Goal: Task Accomplishment & Management: Use online tool/utility

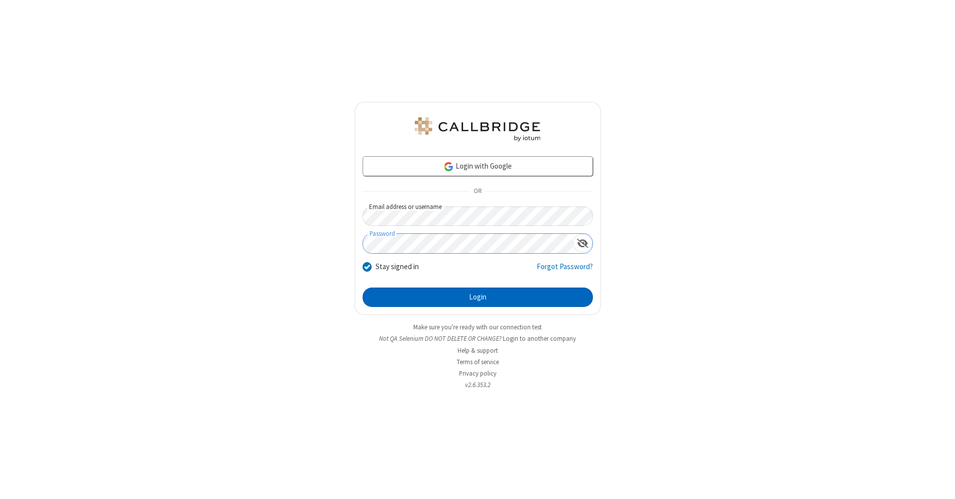
click at [478, 298] on button "Login" at bounding box center [478, 298] width 230 height 20
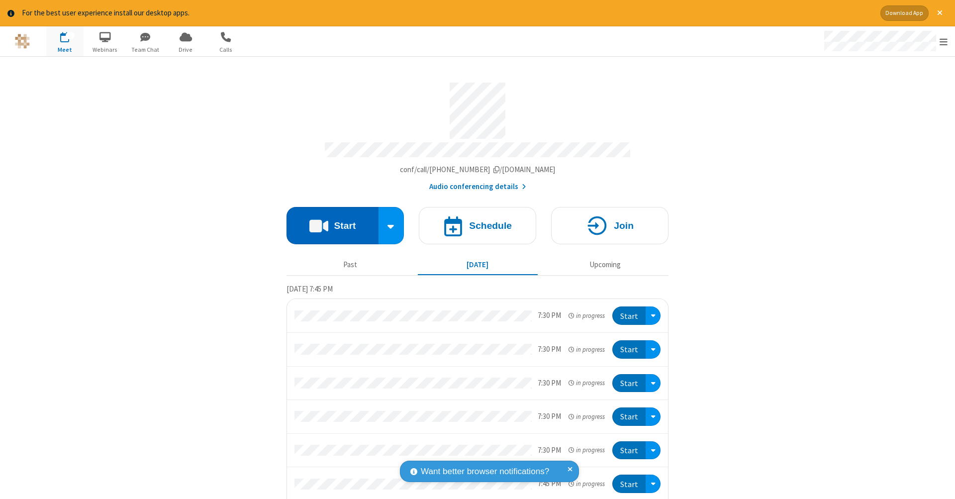
click at [328, 220] on button "Start" at bounding box center [333, 225] width 92 height 37
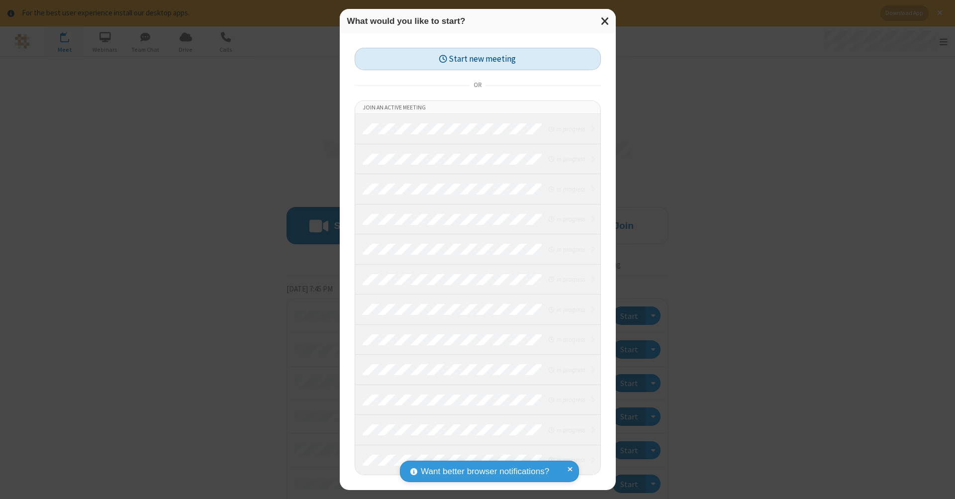
click at [478, 59] on button "Start new meeting" at bounding box center [478, 59] width 246 height 22
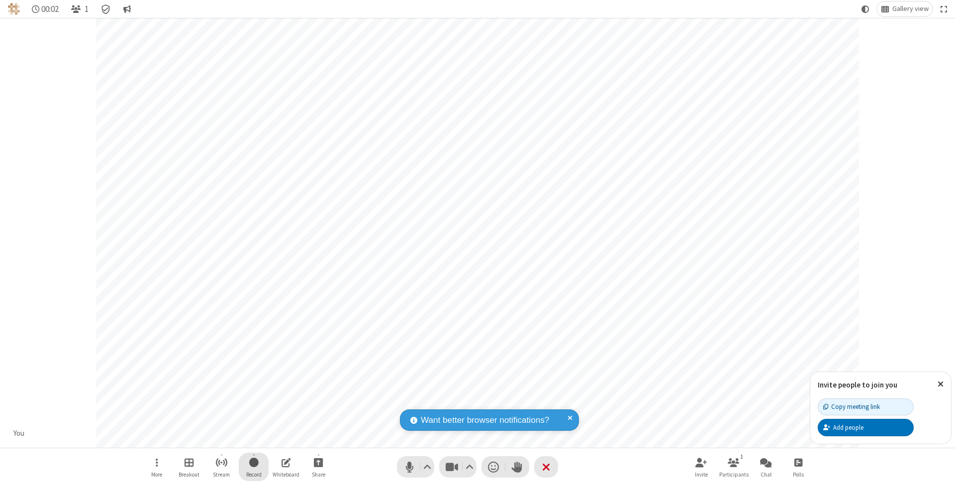
click at [254, 467] on span "Start recording" at bounding box center [253, 462] width 9 height 12
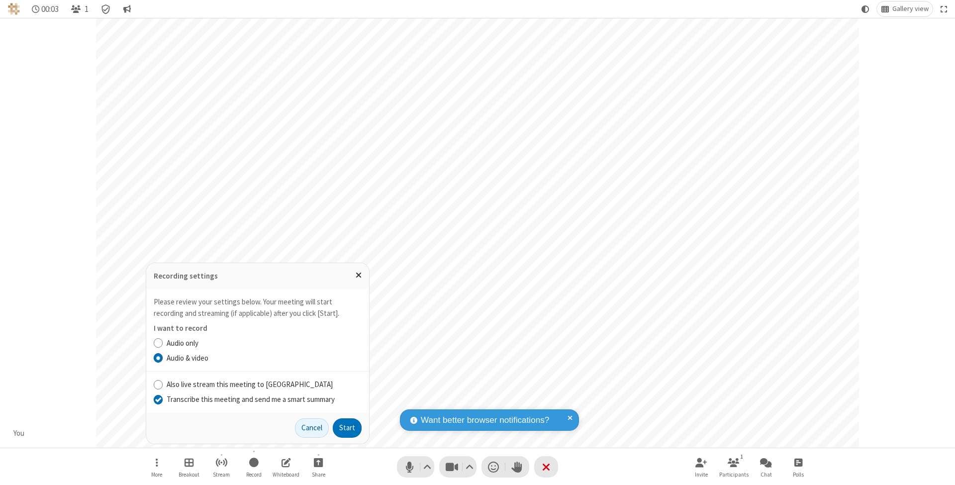
click at [158, 400] on input "Transcribe this meeting and send me a smart summary" at bounding box center [158, 399] width 9 height 10
click at [264, 359] on label "Audio & video" at bounding box center [264, 358] width 195 height 11
click at [163, 359] on input "Audio & video" at bounding box center [158, 358] width 9 height 10
click at [347, 428] on button "Start" at bounding box center [347, 428] width 29 height 20
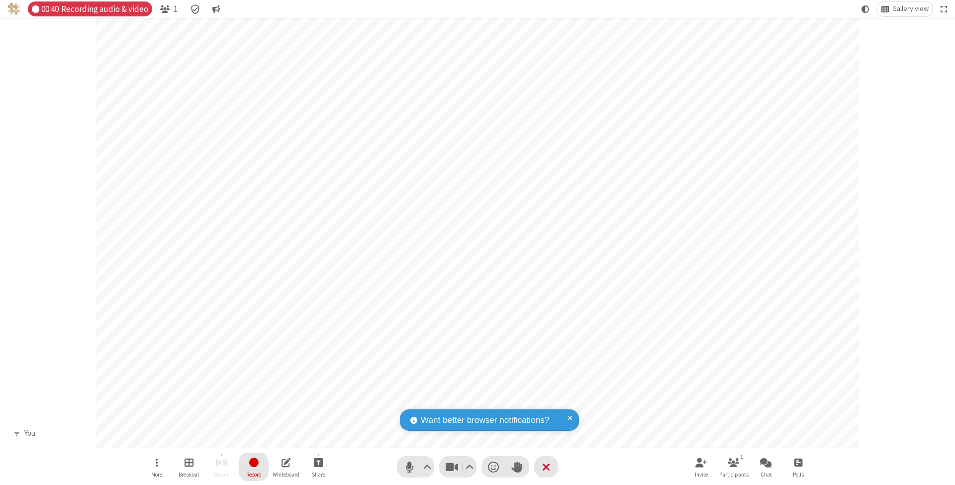
click at [254, 467] on span "Stop recording" at bounding box center [253, 462] width 11 height 12
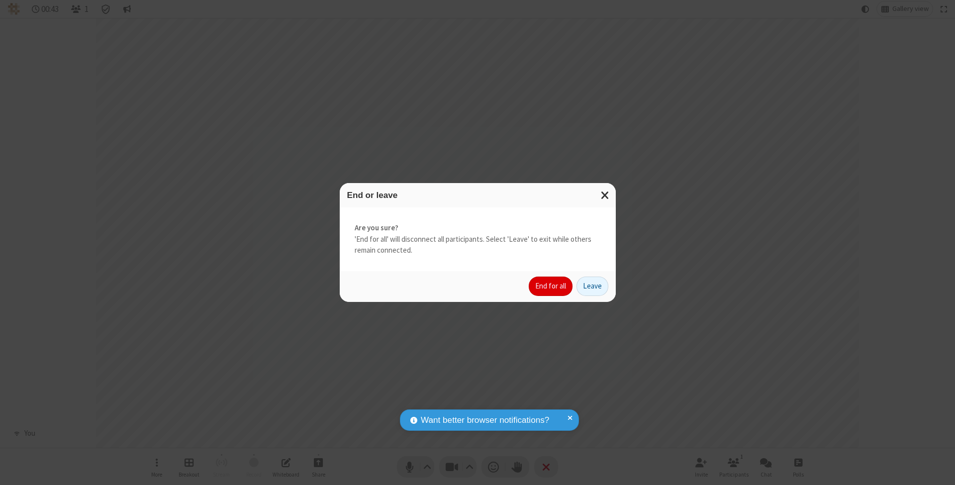
click at [551, 286] on button "End for all" at bounding box center [551, 287] width 44 height 20
